Goal: Transaction & Acquisition: Book appointment/travel/reservation

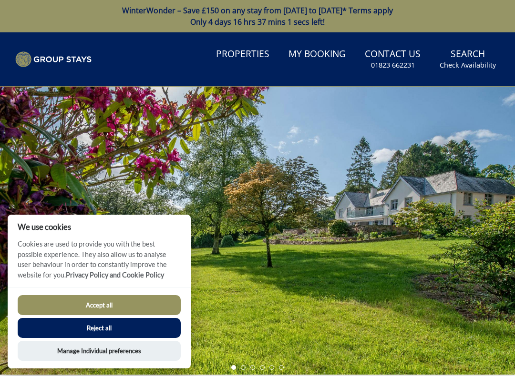
click at [133, 306] on button "Accept all" at bounding box center [99, 305] width 163 height 20
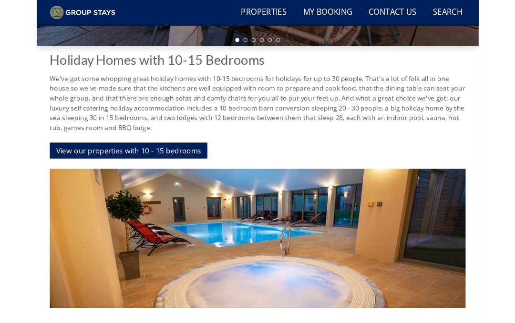
scroll to position [296, 0]
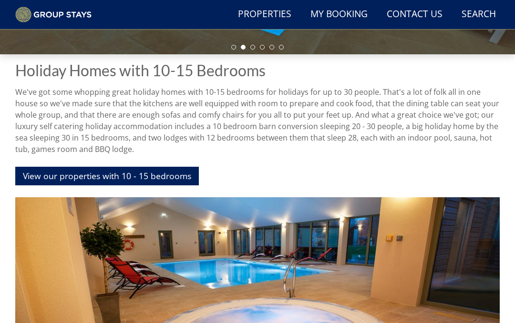
click at [31, 174] on link "View our properties with 10 - 15 bedrooms" at bounding box center [106, 176] width 183 height 19
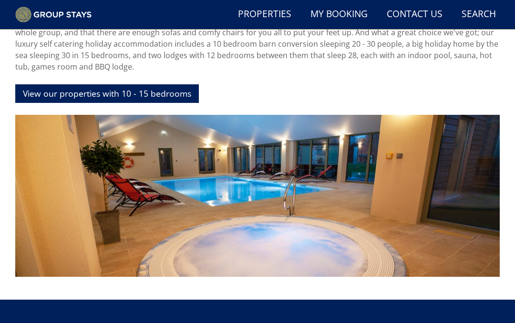
scroll to position [377, 0]
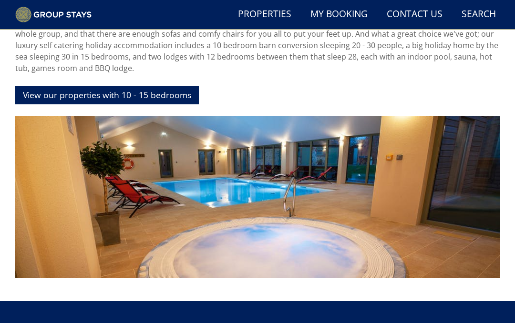
click at [41, 96] on link "View our properties with 10 - 15 bedrooms" at bounding box center [106, 95] width 183 height 19
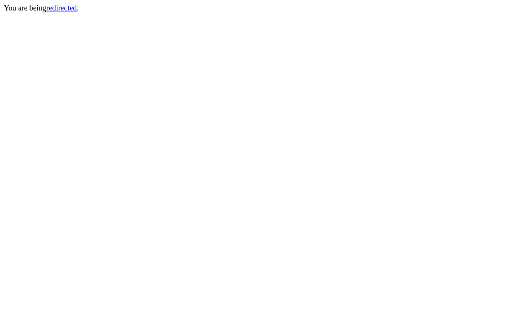
click at [63, 9] on link "redirected" at bounding box center [61, 8] width 30 height 8
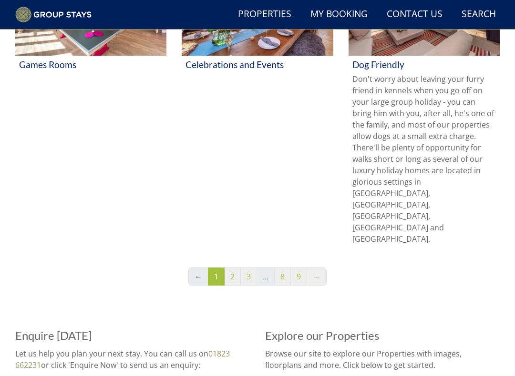
scroll to position [768, 0]
click at [317, 267] on link "→" at bounding box center [316, 276] width 20 height 18
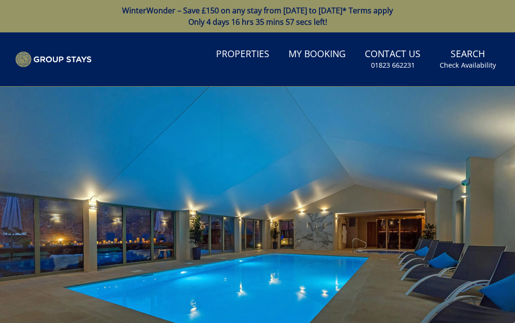
click at [246, 52] on link "Properties" at bounding box center [242, 54] width 61 height 21
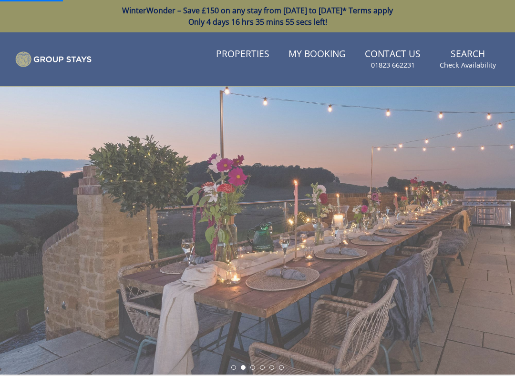
scroll to position [57, 0]
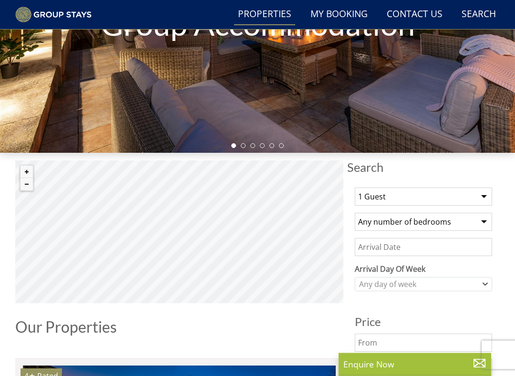
scroll to position [197, 0]
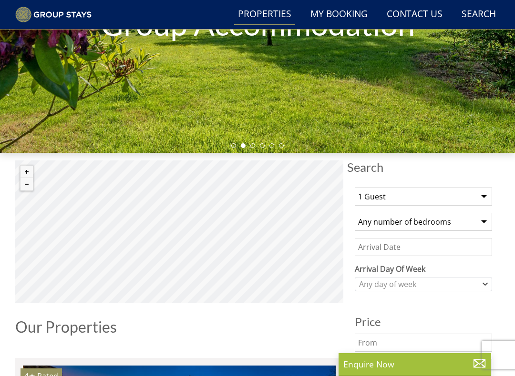
click at [486, 195] on select "1 Guest 2 Guests 3 Guests 4 Guests 5 Guests 6 Guests 7 Guests 8 Guests 9 Guests…" at bounding box center [422, 197] width 137 height 18
select select "19"
click at [487, 222] on select "Any number of bedrooms 4 Bedrooms 5 Bedrooms 6 Bedrooms 7 Bedrooms 8 Bedrooms 9…" at bounding box center [422, 222] width 137 height 18
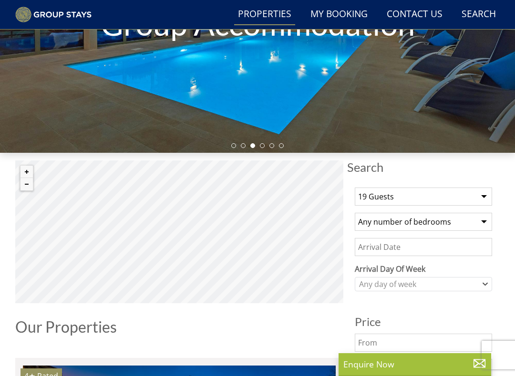
select select "10"
click at [486, 284] on icon "Combobox" at bounding box center [484, 285] width 5 height 6
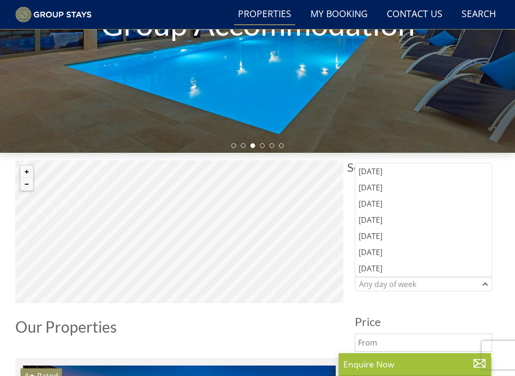
click at [377, 238] on div "Friday" at bounding box center [423, 236] width 136 height 16
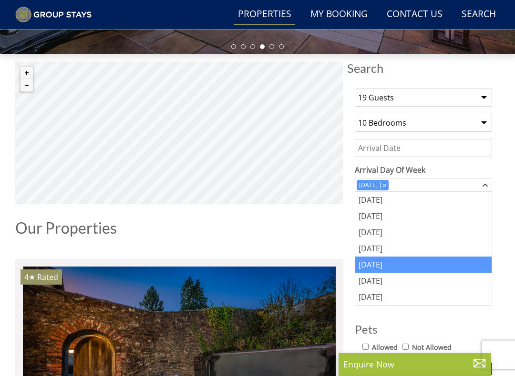
scroll to position [295, 0]
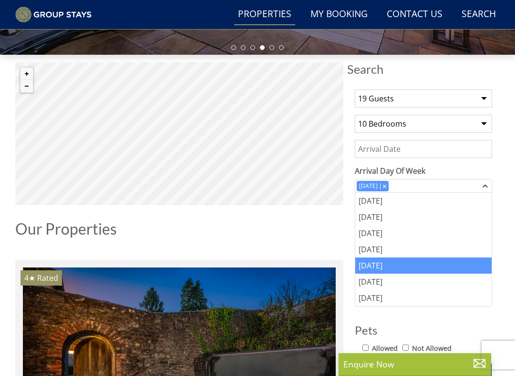
click at [387, 265] on div "Friday" at bounding box center [423, 266] width 136 height 16
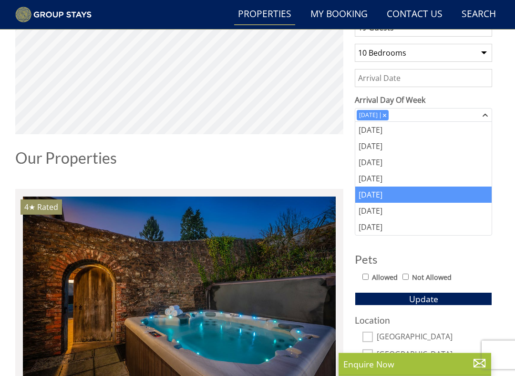
scroll to position [366, 0]
click at [432, 300] on span "Update" at bounding box center [423, 298] width 29 height 11
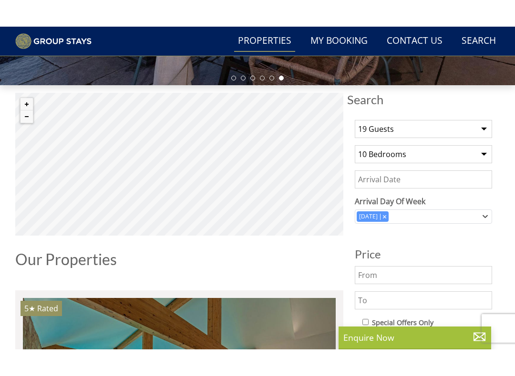
scroll to position [289, 0]
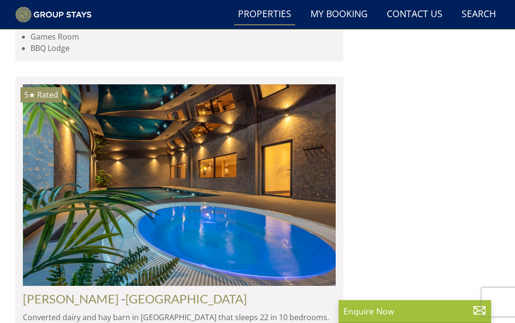
scroll to position [980, 0]
